Goal: Use online tool/utility: Utilize a website feature to perform a specific function

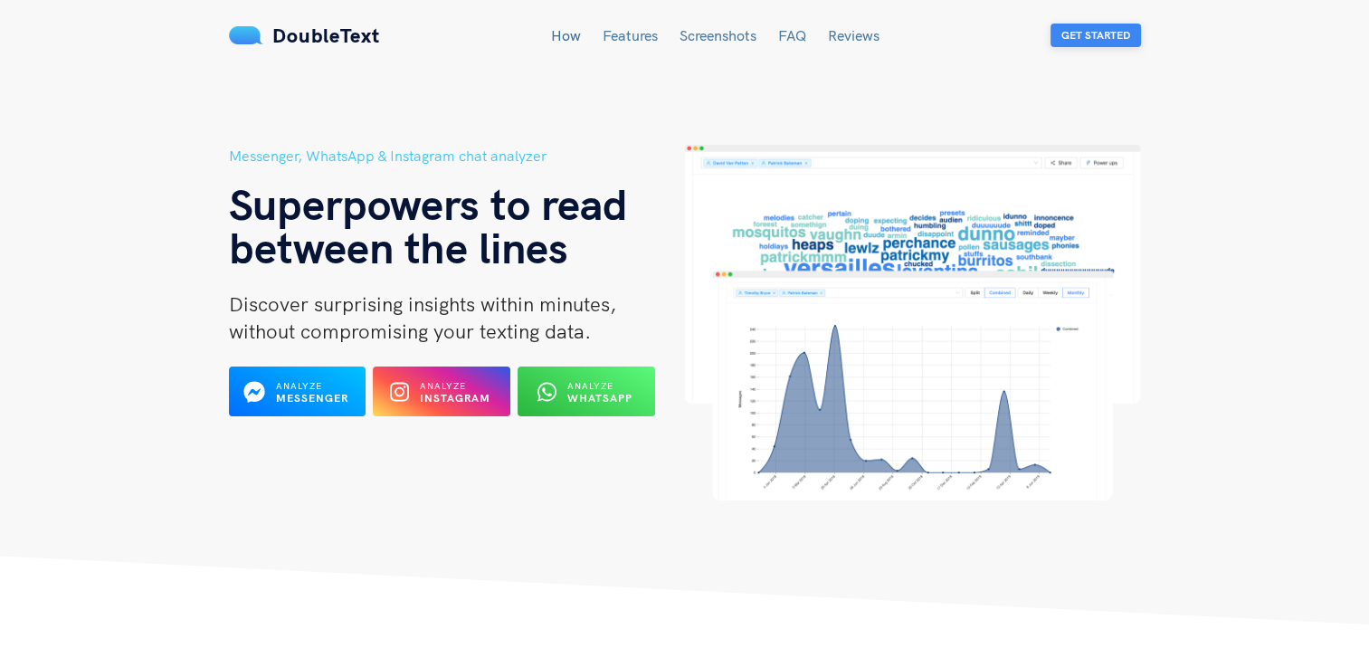
click at [1107, 27] on button "Get Started" at bounding box center [1095, 36] width 90 height 24
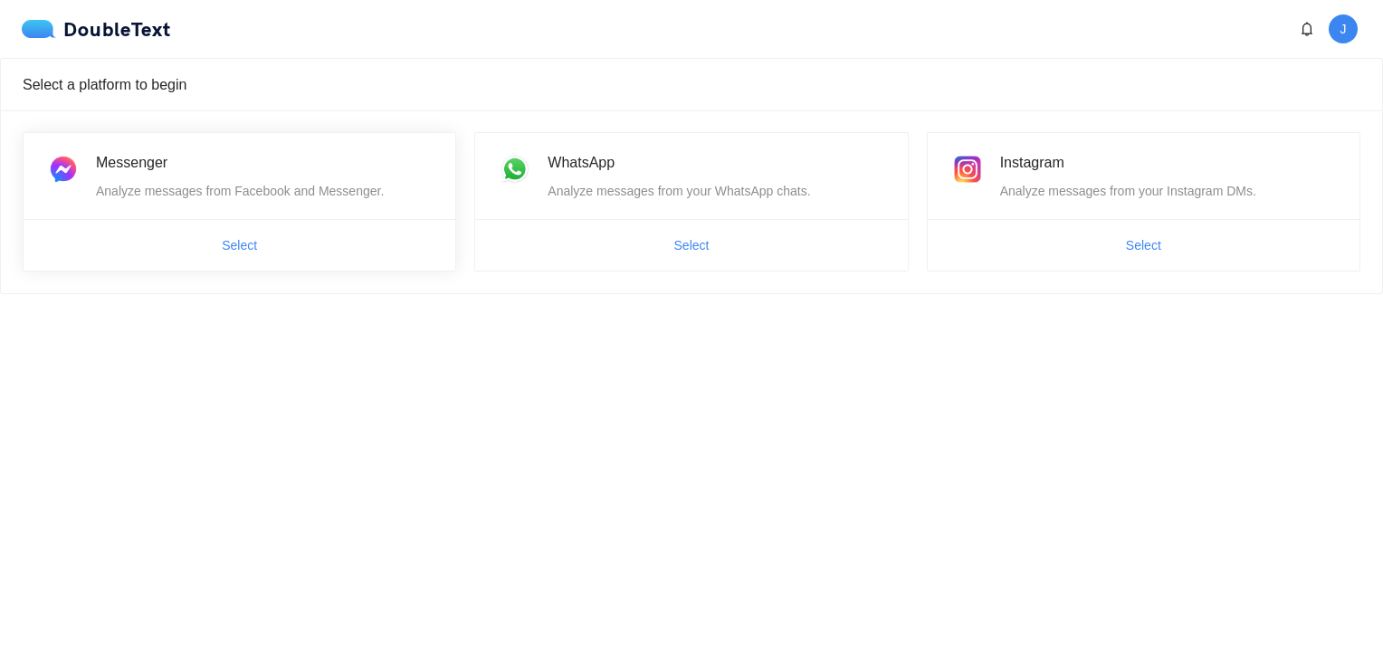
click at [196, 242] on span "Select" at bounding box center [240, 245] width 432 height 29
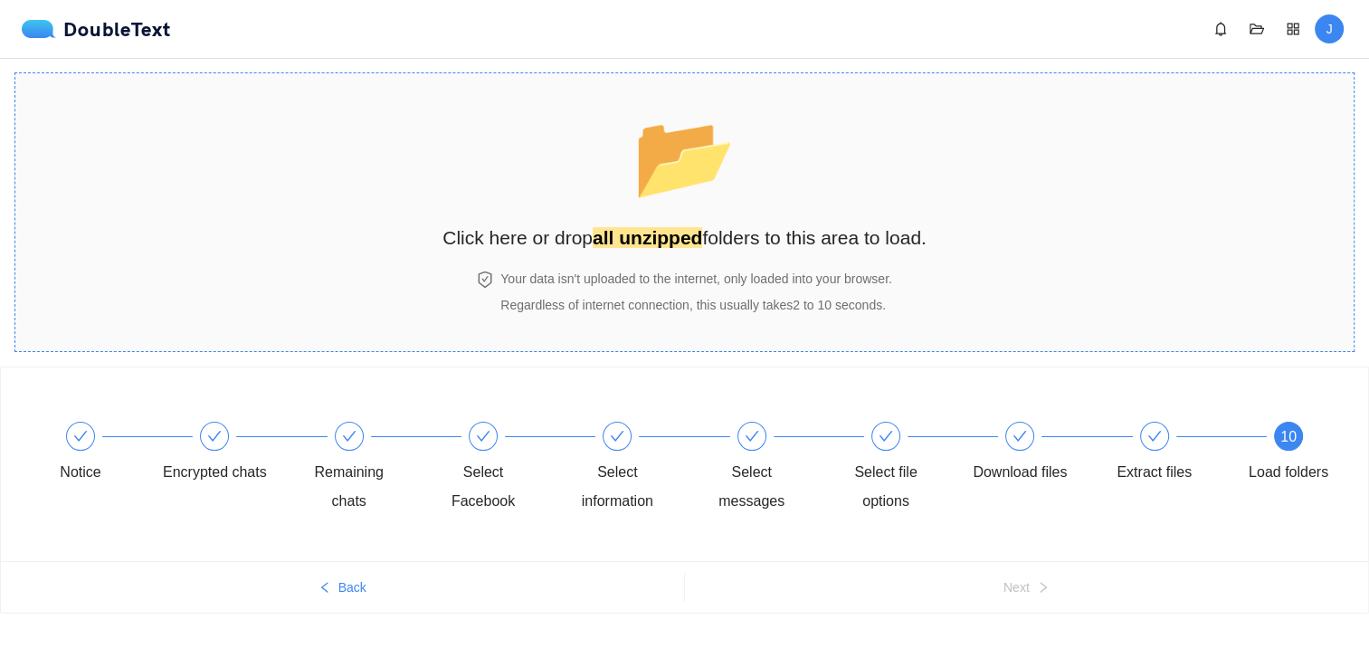
click at [348, 118] on section "📂 Click here or drop all unzipped folders to this area to load. Your data isn't…" at bounding box center [684, 212] width 1340 height 280
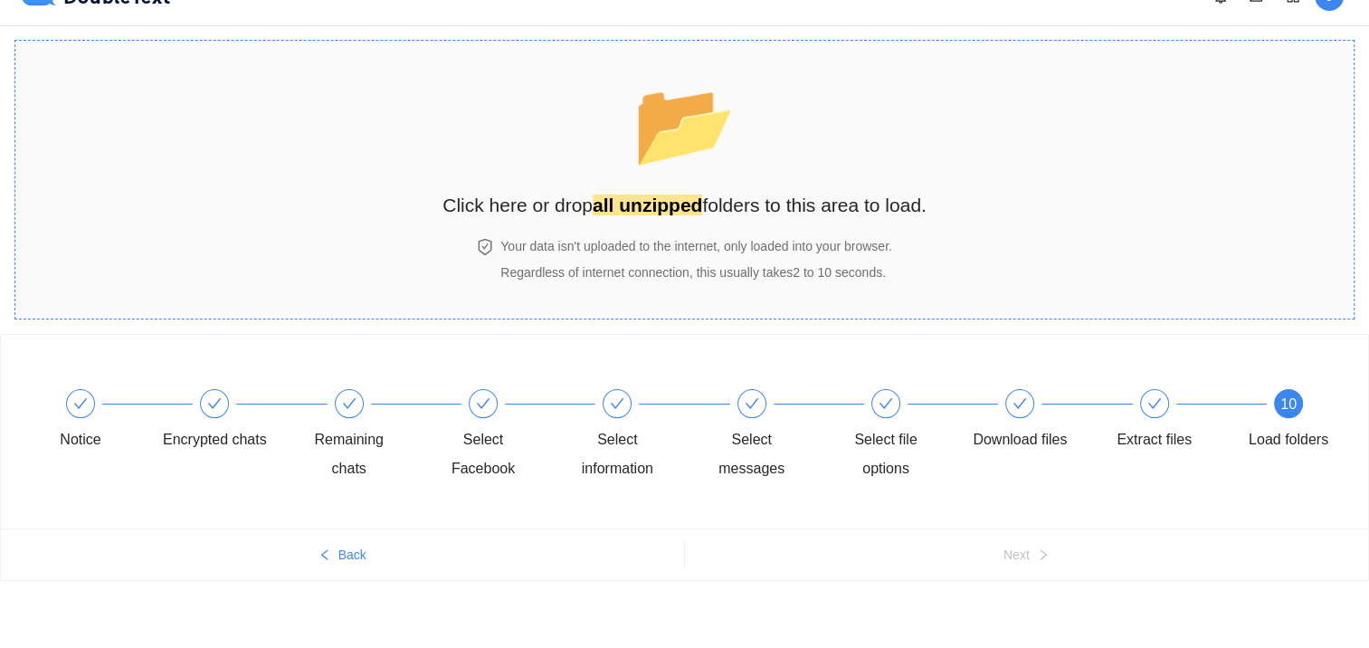
scroll to position [34, 0]
